Goal: Use online tool/utility: Utilize a website feature to perform a specific function

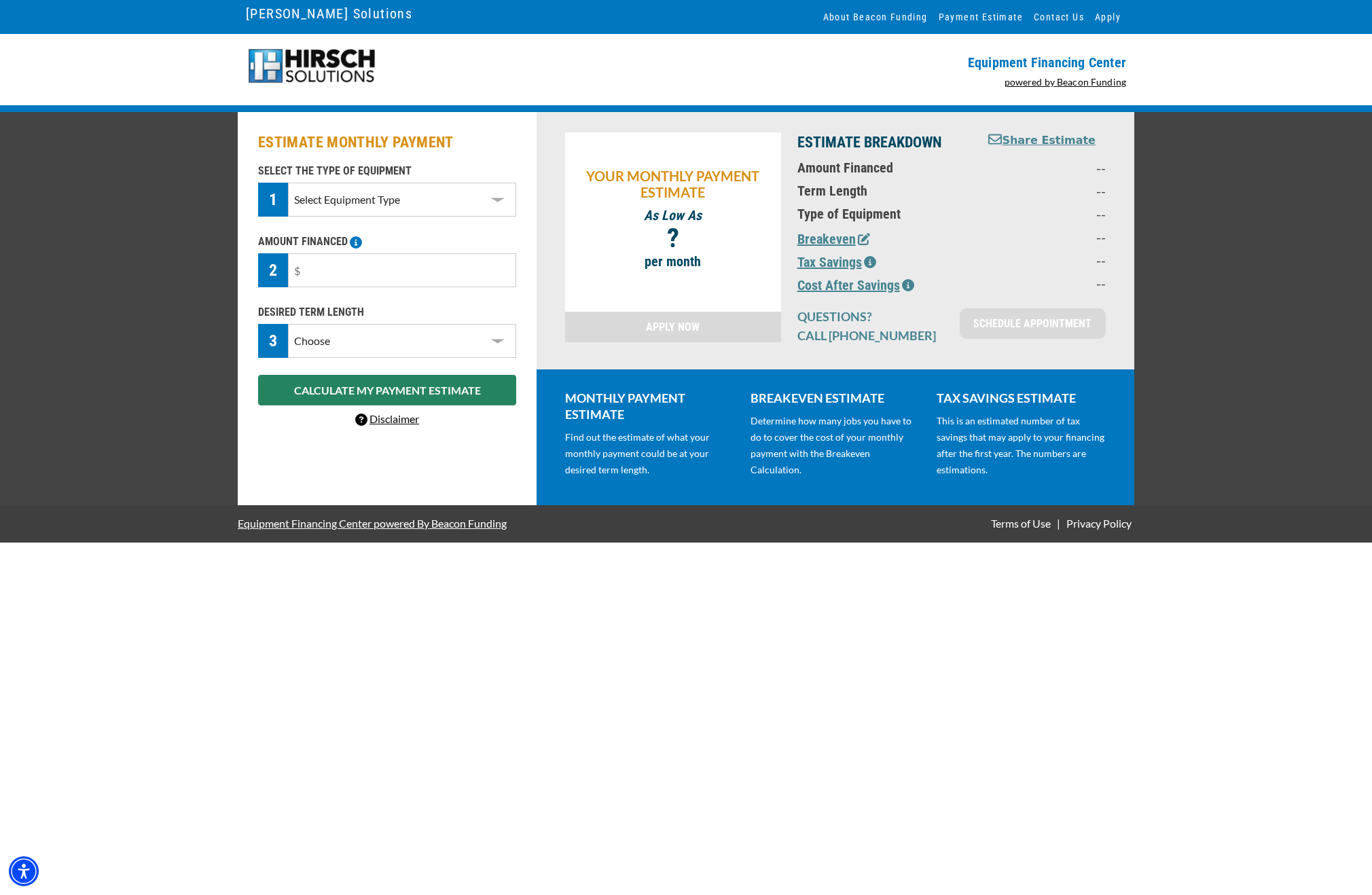
click at [421, 198] on select "Select Equipment Type DTG Printing Embroidery Screen Printing Software and Auto…" at bounding box center [402, 199] width 228 height 34
select select "1"
click at [288, 183] on select "Select Equipment Type DTG Printing Embroidery Screen Printing Software and Auto…" at bounding box center [402, 199] width 228 height 34
click at [408, 260] on input "text" at bounding box center [402, 270] width 228 height 34
click at [406, 334] on div "DESIRED TERM LENGTH 3 Choose 36 Months 48 Months 60 Months Please choose the De…" at bounding box center [387, 331] width 275 height 54
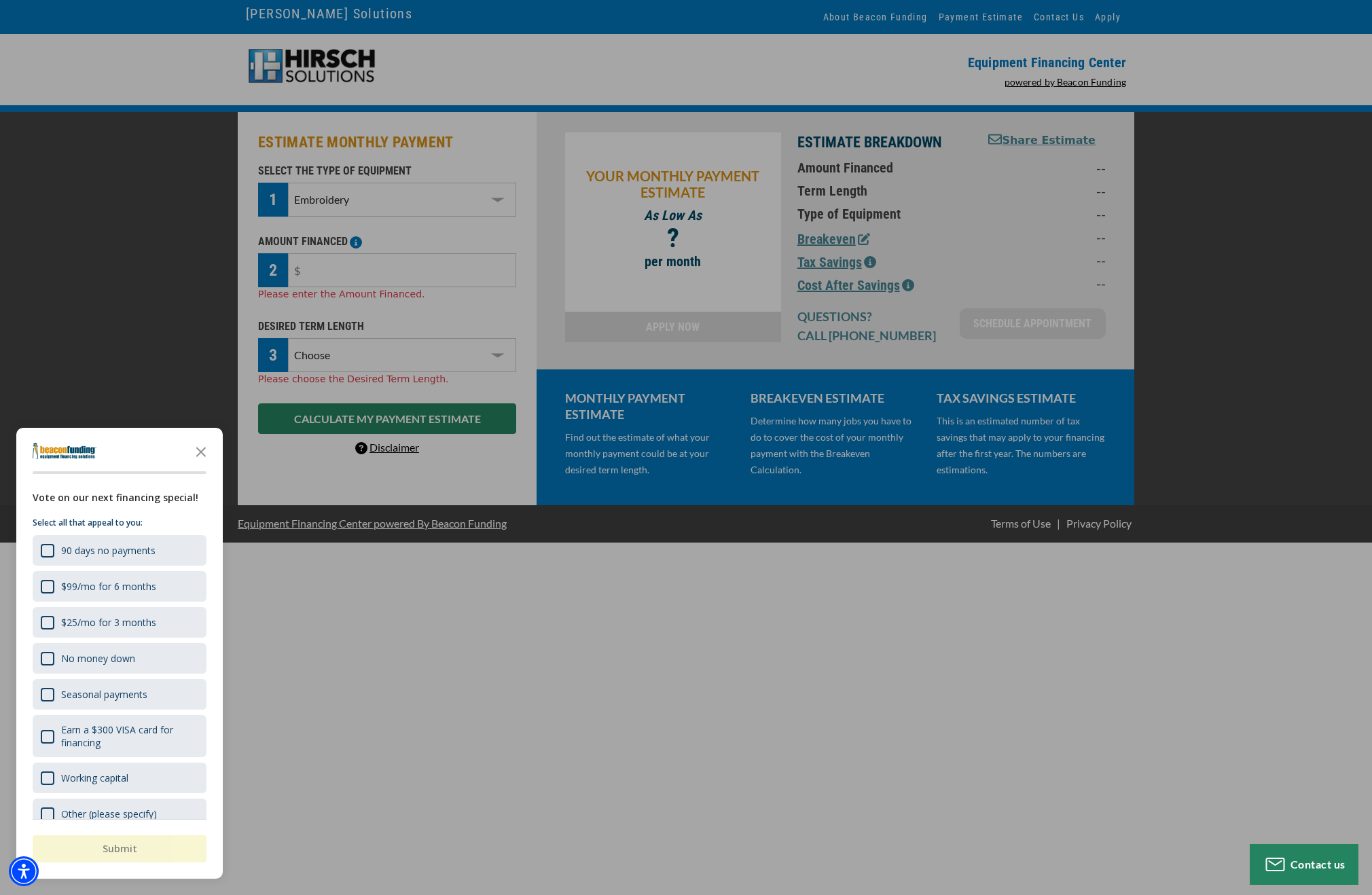
select select "60"
click at [288, 338] on select "Choose 36 Months 48 Months 60 Months" at bounding box center [402, 354] width 228 height 34
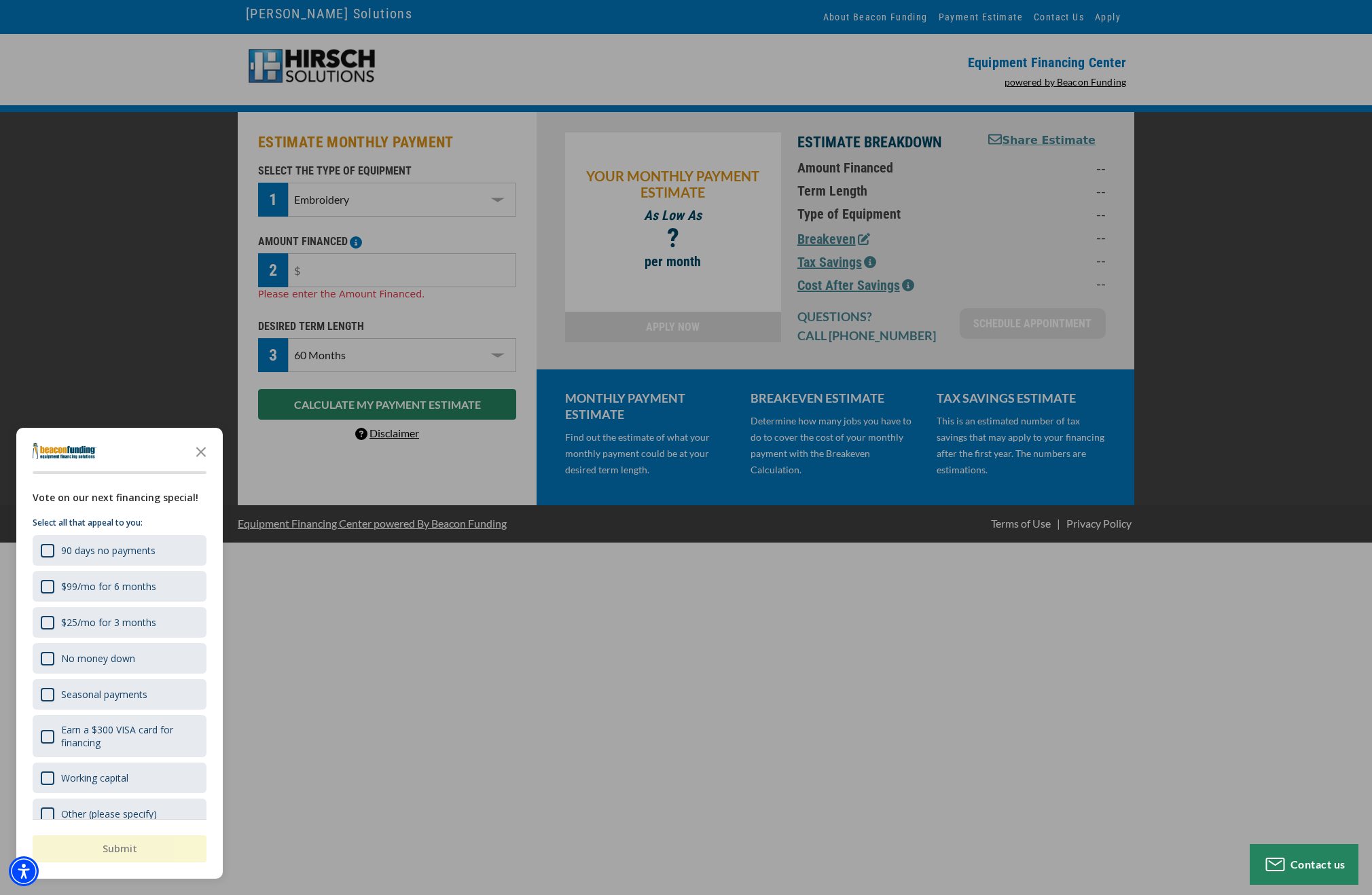
click at [354, 246] on div "button" at bounding box center [686, 447] width 1372 height 895
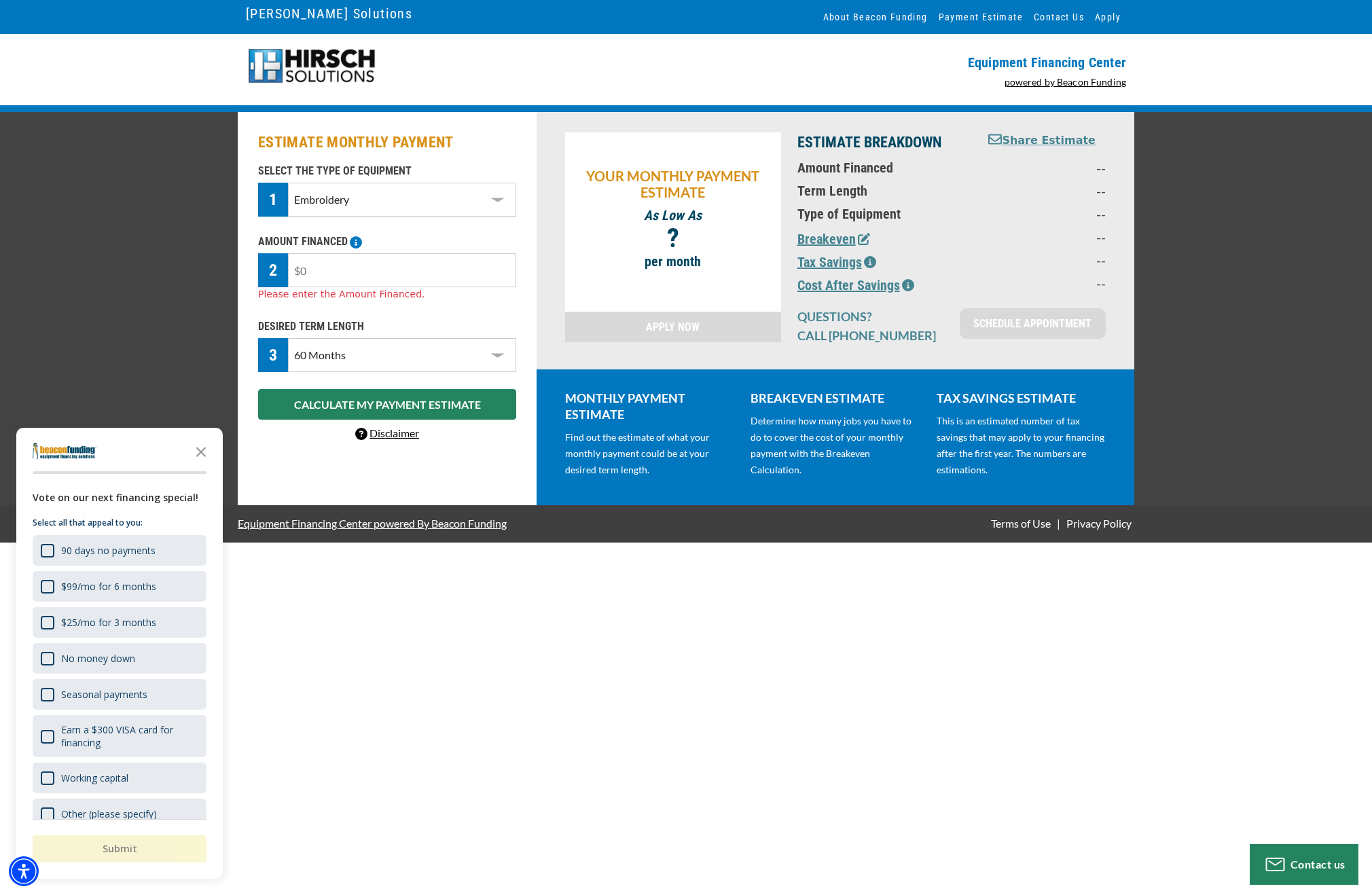
click at [347, 257] on input "text" at bounding box center [402, 270] width 228 height 34
